Goal: Task Accomplishment & Management: Complete application form

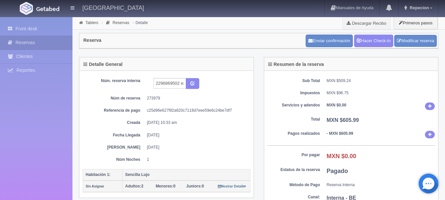
scroll to position [223, 0]
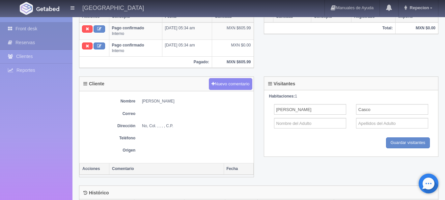
click at [31, 29] on link "Front desk" at bounding box center [36, 29] width 73 height 14
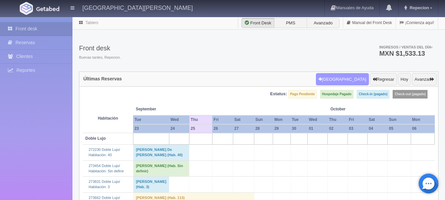
click at [347, 78] on button "Nueva Reserva" at bounding box center [342, 79] width 53 height 13
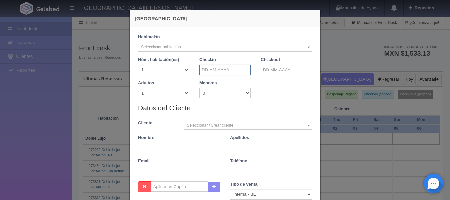
click at [238, 69] on input "text" at bounding box center [224, 70] width 51 height 11
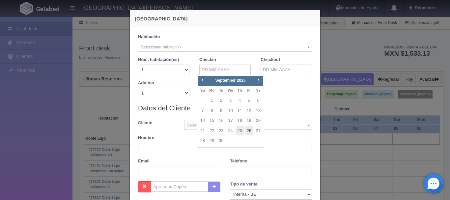
checkbox input "false"
click at [249, 133] on link "26" at bounding box center [249, 131] width 9 height 10
type input "[DATE]"
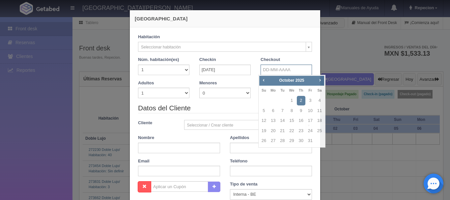
click at [275, 71] on input "text" at bounding box center [286, 70] width 51 height 11
click at [261, 78] on span "Prev" at bounding box center [263, 79] width 5 height 5
checkbox input "false"
click at [322, 133] on link "27" at bounding box center [320, 131] width 9 height 10
type input "[DATE]"
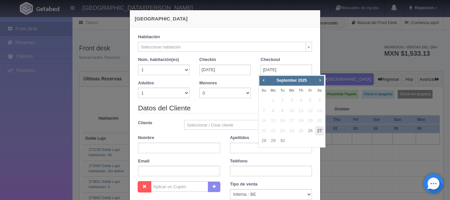
checkbox input "false"
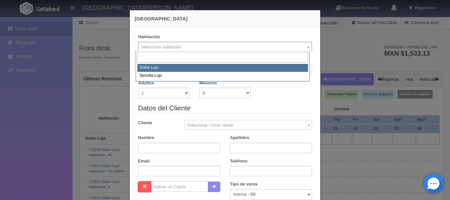
select select "577"
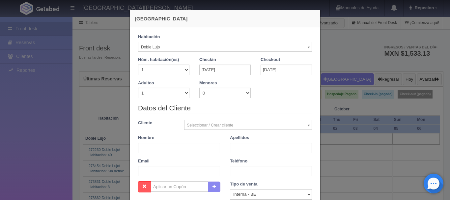
checkbox input "false"
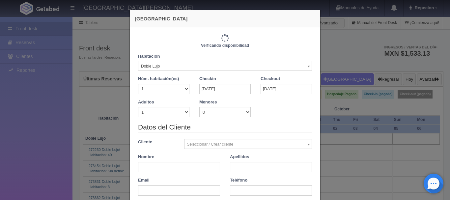
type input "1220.00"
checkbox input "false"
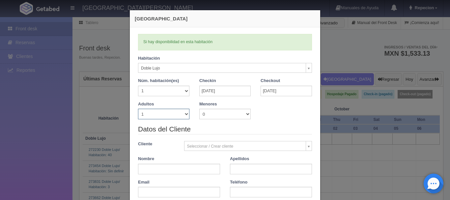
click at [180, 114] on select "1 2 3 4 5 6 7 8 9 10" at bounding box center [163, 114] width 51 height 11
click at [185, 112] on select "1 2 3 4 5 6 7 8 9 10" at bounding box center [163, 114] width 51 height 11
select select "4"
click at [138, 109] on select "1 2 3 4 5 6 7 8 9 10" at bounding box center [163, 114] width 51 height 11
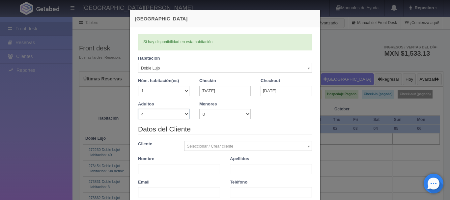
checkbox input "false"
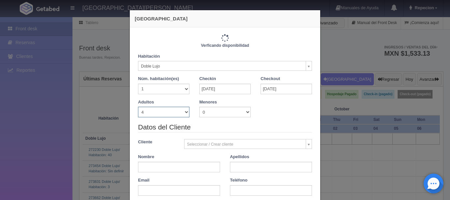
type input "1380.00"
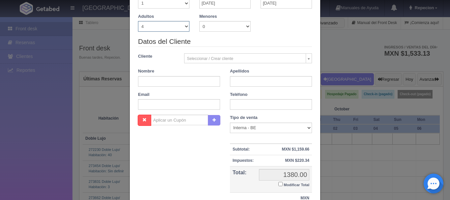
scroll to position [99, 0]
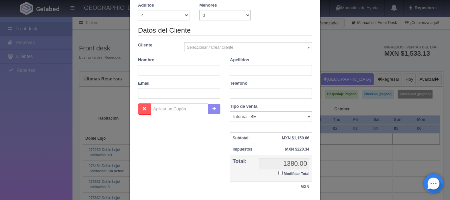
click at [280, 175] on label "Modificar Total" at bounding box center [294, 173] width 31 height 8
click at [280, 175] on input "Modificar Total" at bounding box center [281, 173] width 4 height 4
checkbox input "true"
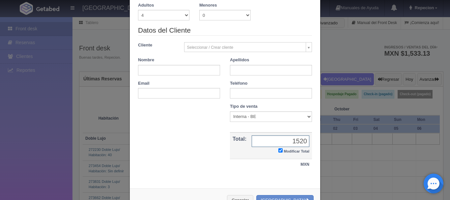
type input "1520"
click at [146, 70] on input "text" at bounding box center [179, 70] width 82 height 11
type input "[PERSON_NAME]"
click at [240, 69] on input "text" at bounding box center [271, 70] width 82 height 11
type input "[PERSON_NAME]"
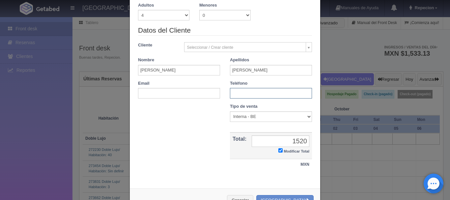
click at [230, 96] on input "text" at bounding box center [271, 93] width 82 height 11
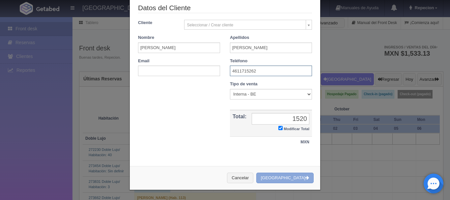
type input "4611715262"
click at [293, 176] on button "Crear Reserva" at bounding box center [285, 178] width 57 height 11
